Goal: Task Accomplishment & Management: Manage account settings

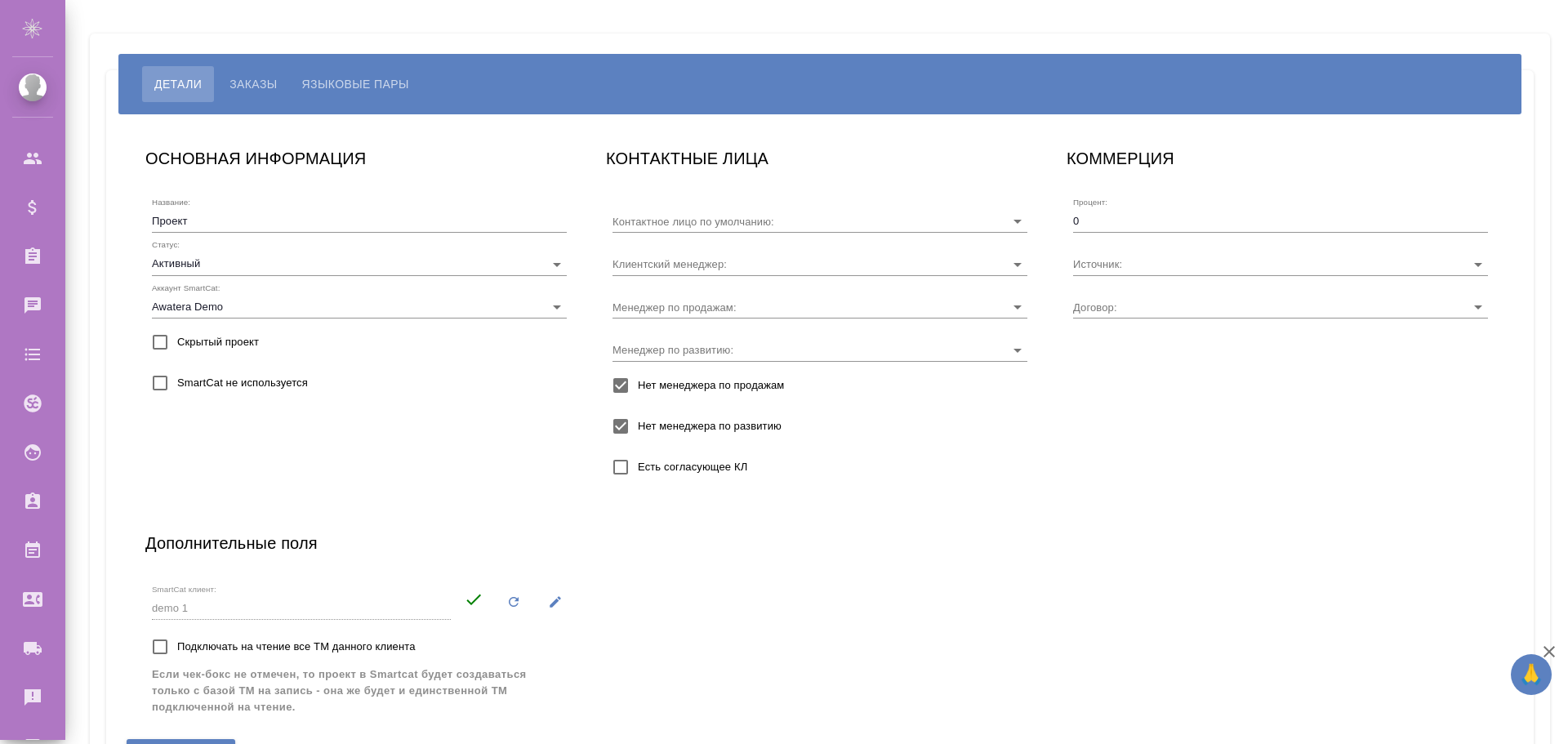
type input "4252 134634"
type input "Прочее"
type input "Без договора"
type input "[PERSON_NAME]"
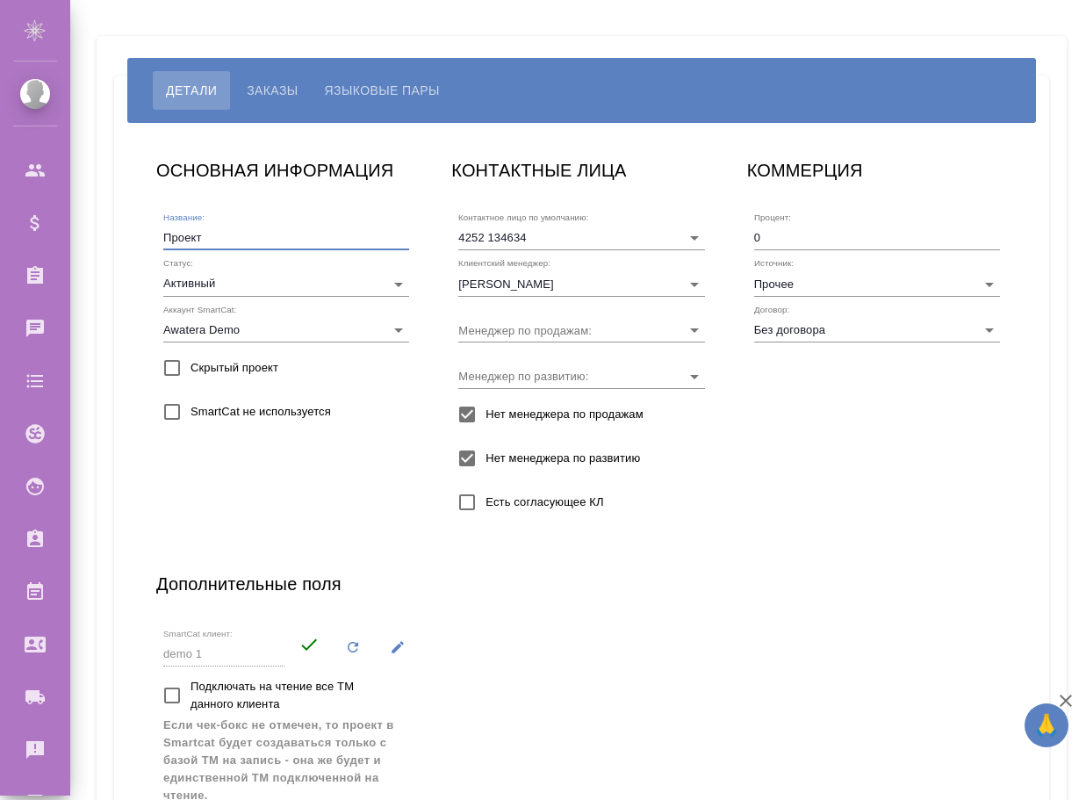
click at [285, 239] on input "Проект" at bounding box center [286, 238] width 246 height 25
type input "Проект 2"
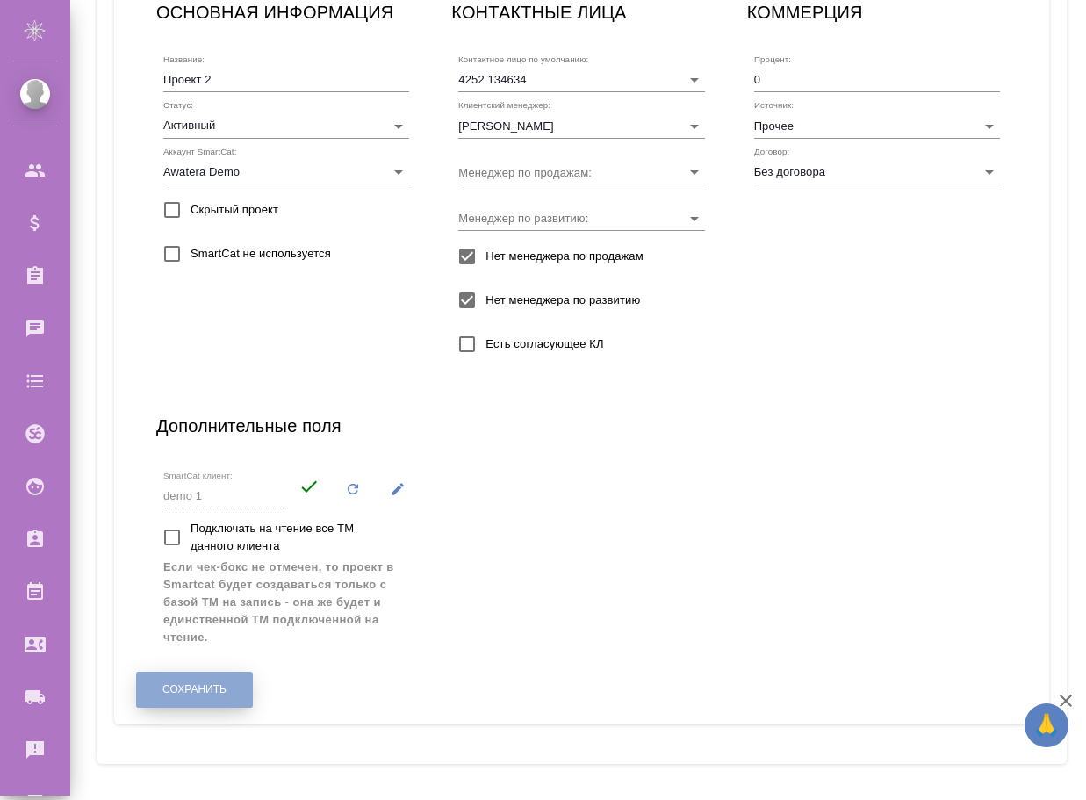
click at [180, 692] on span "Сохранить" at bounding box center [194, 689] width 64 height 15
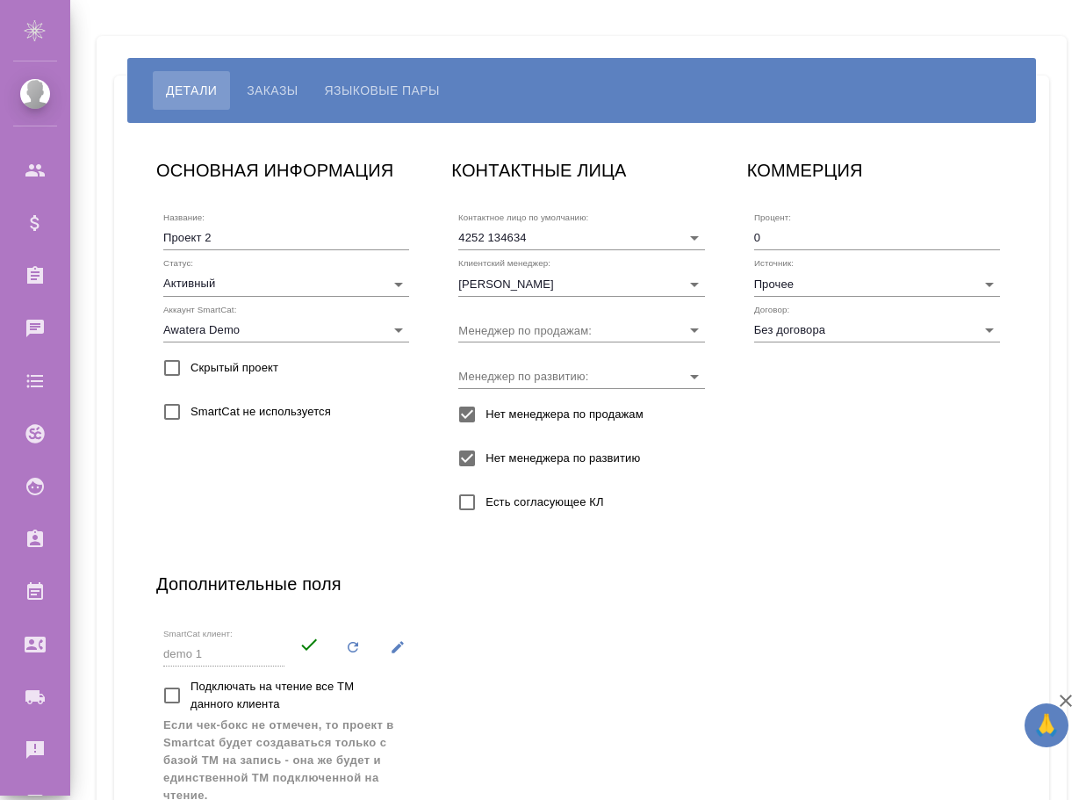
click at [795, 162] on h6 "КОММЕРЦИЯ" at bounding box center [805, 170] width 116 height 28
copy h6 "КОММЕРЦИЯ"
